Goal: Transaction & Acquisition: Book appointment/travel/reservation

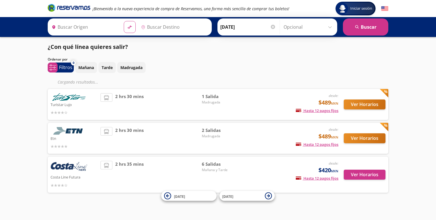
type input "[GEOGRAPHIC_DATA], [GEOGRAPHIC_DATA]"
type input "Chilpancingo, [GEOGRAPHIC_DATA]"
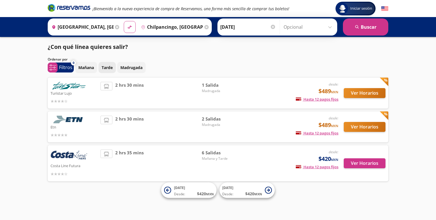
click at [110, 67] on p "Tarde" at bounding box center [107, 68] width 11 height 6
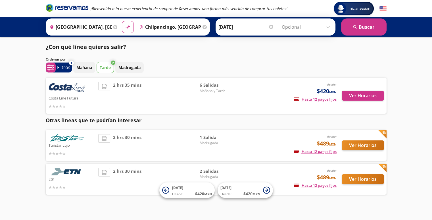
click at [62, 93] on img at bounding box center [67, 88] width 37 height 13
click at [149, 93] on div "2 hrs 35 mins" at bounding box center [148, 96] width 101 height 28
click at [137, 77] on div "¿Con qué línea quieres salir? Ordenar por 1 system-uicons:filtering Filtros che…" at bounding box center [216, 119] width 347 height 152
click at [367, 98] on button "Ver Horarios" at bounding box center [363, 96] width 42 height 10
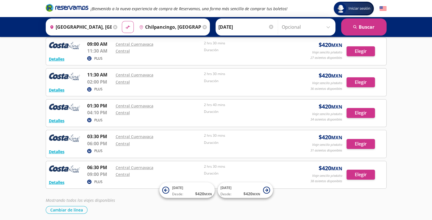
scroll to position [62, 0]
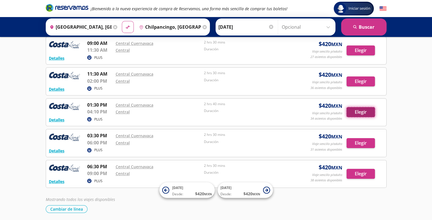
click at [365, 112] on button "Elegir" at bounding box center [361, 112] width 28 height 10
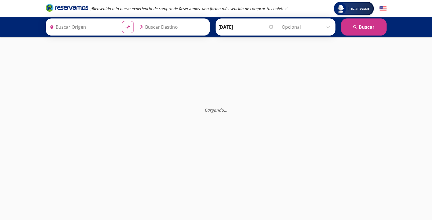
type input "Chilpancingo, [GEOGRAPHIC_DATA]"
type input "[GEOGRAPHIC_DATA], [GEOGRAPHIC_DATA]"
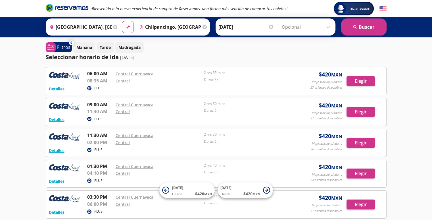
scroll to position [0, 0]
